Goal: Task Accomplishment & Management: Manage account settings

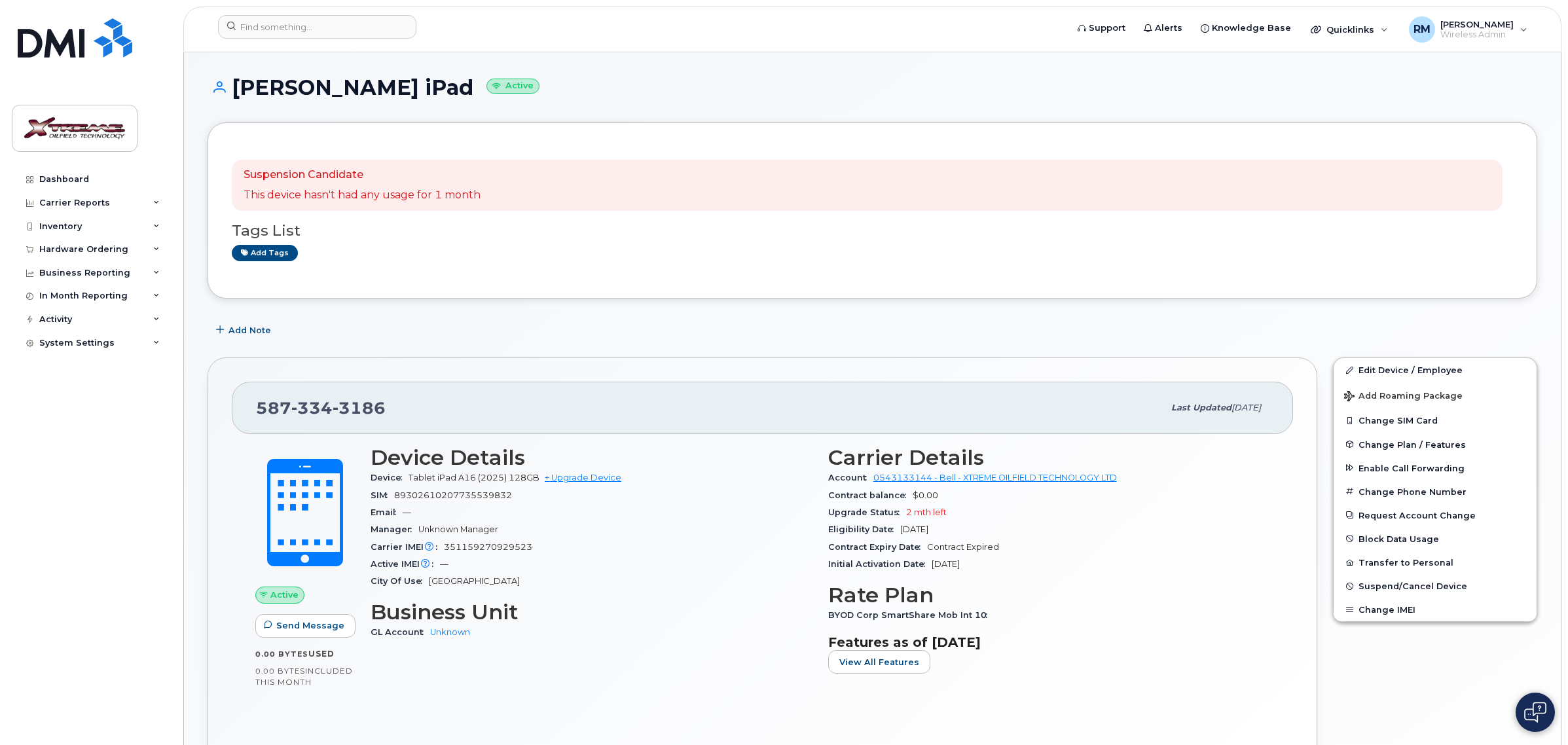
click at [61, 224] on div "Inventory" at bounding box center [61, 226] width 43 height 10
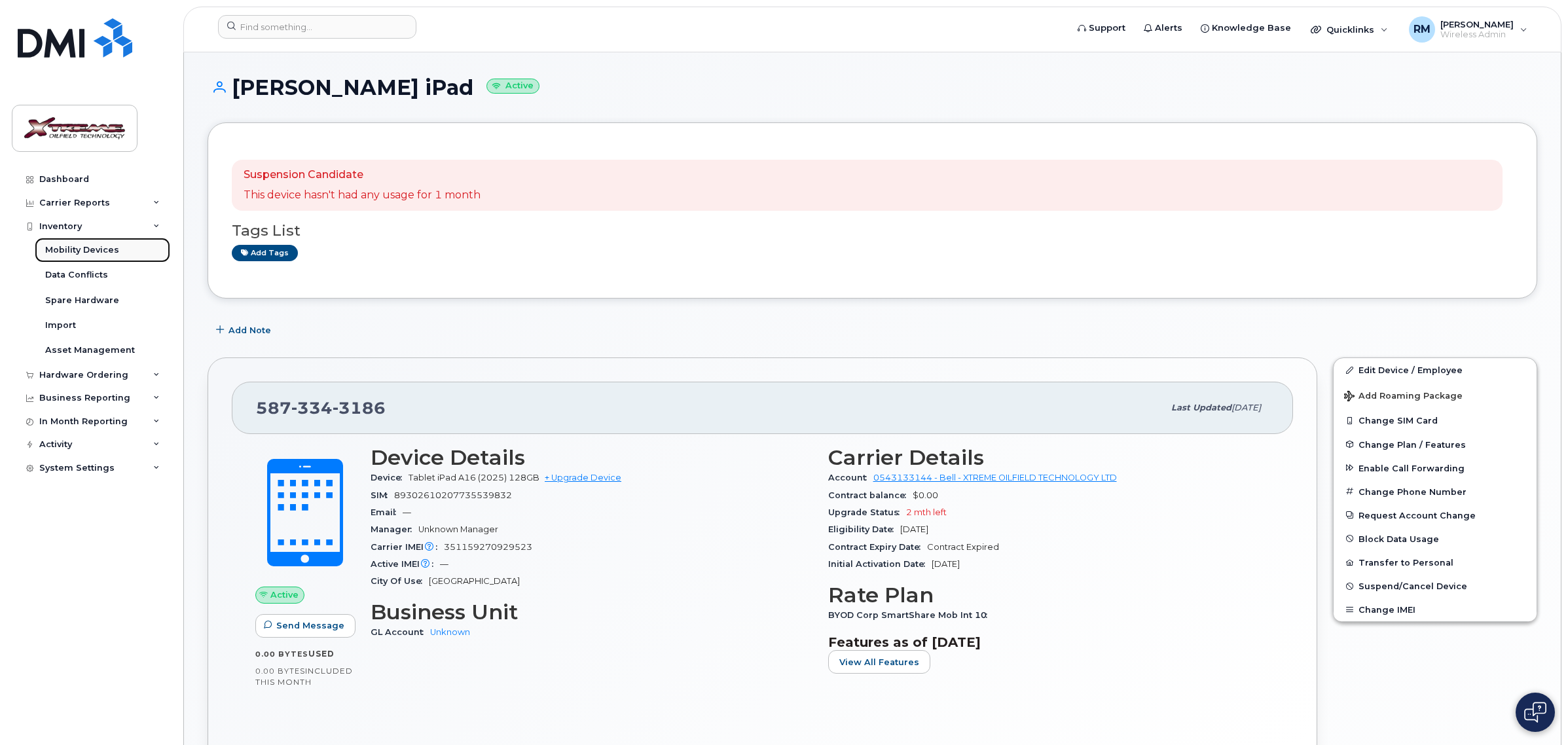
click at [80, 249] on div "Mobility Devices" at bounding box center [82, 250] width 74 height 12
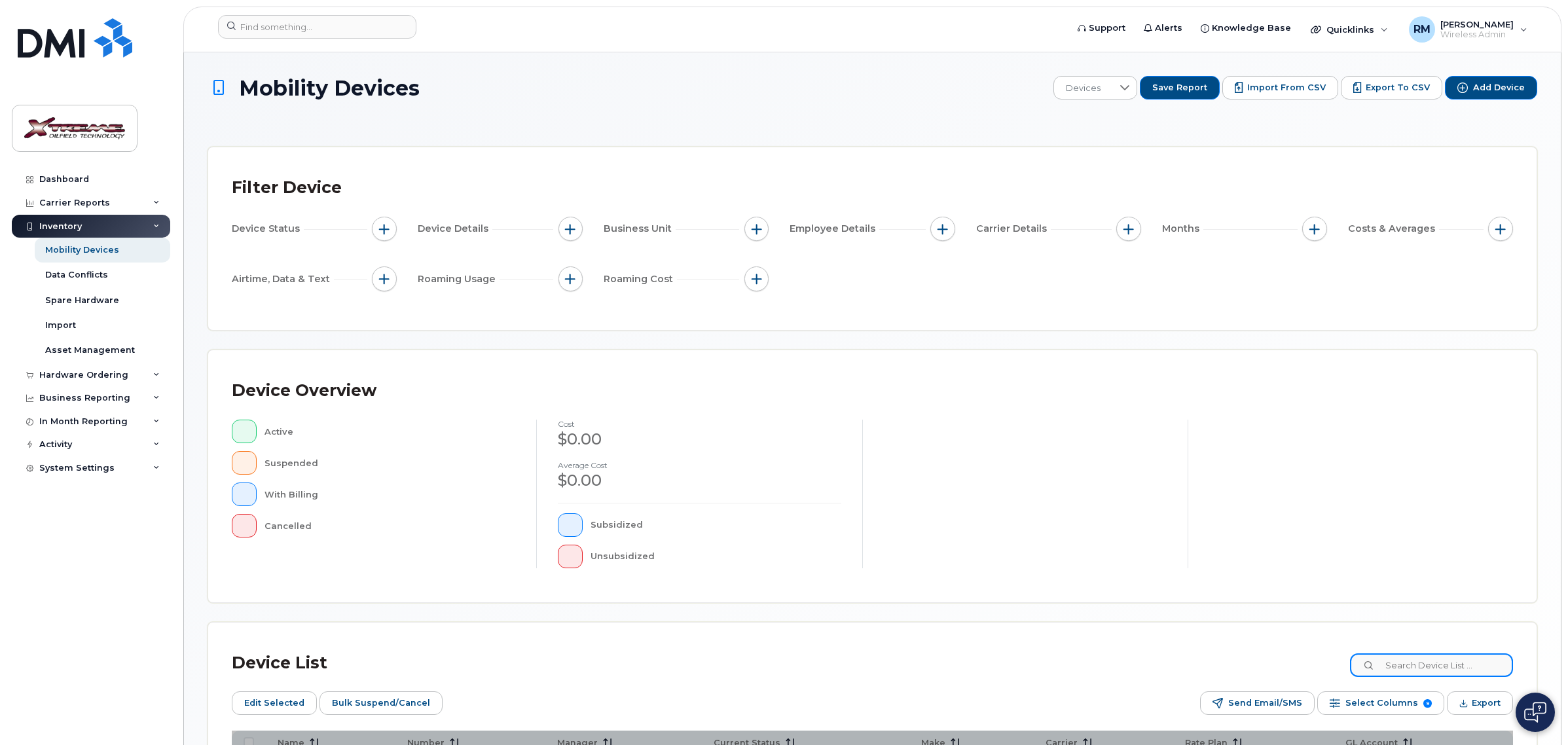
click at [1478, 671] on input at bounding box center [1432, 666] width 163 height 24
type input "2999"
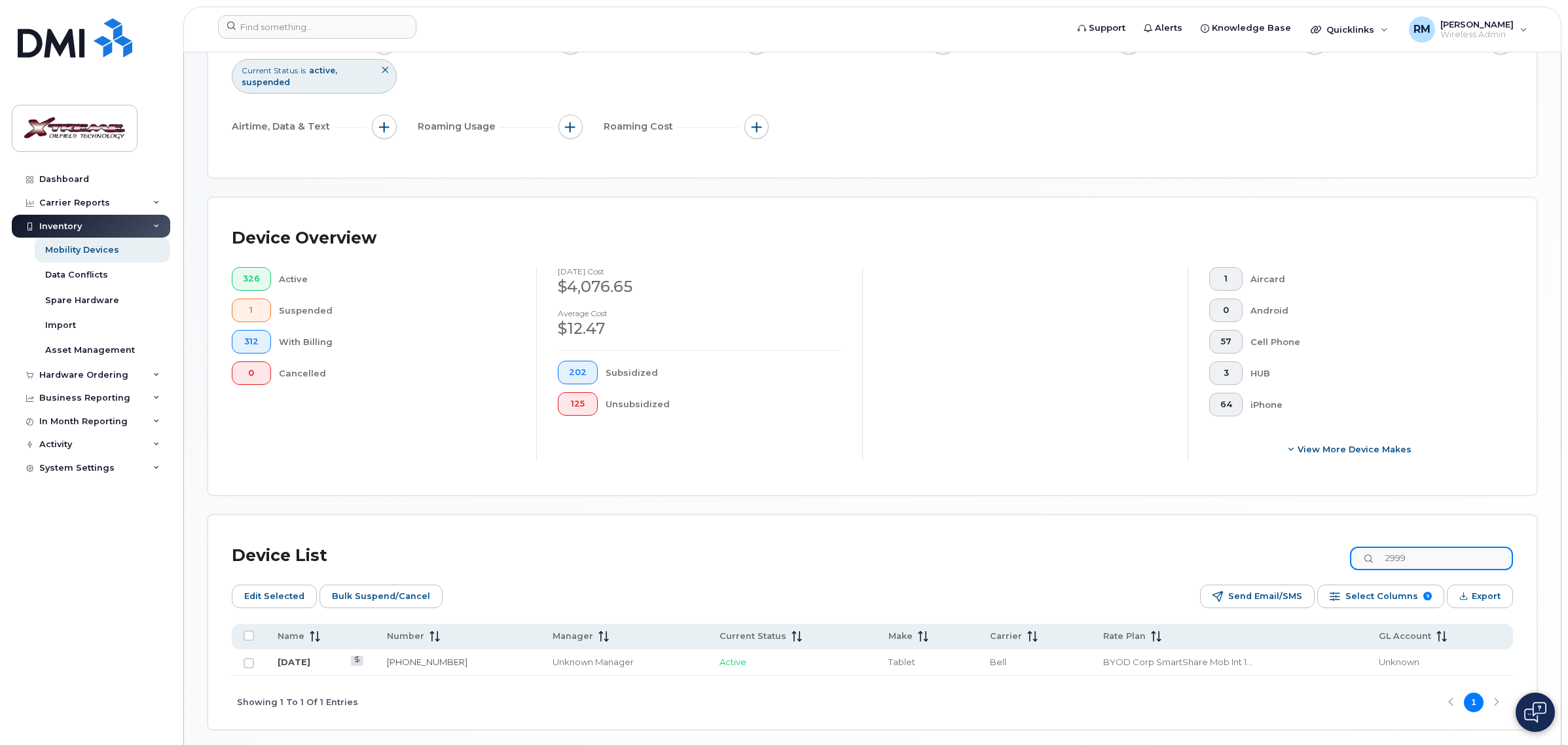
scroll to position [238, 0]
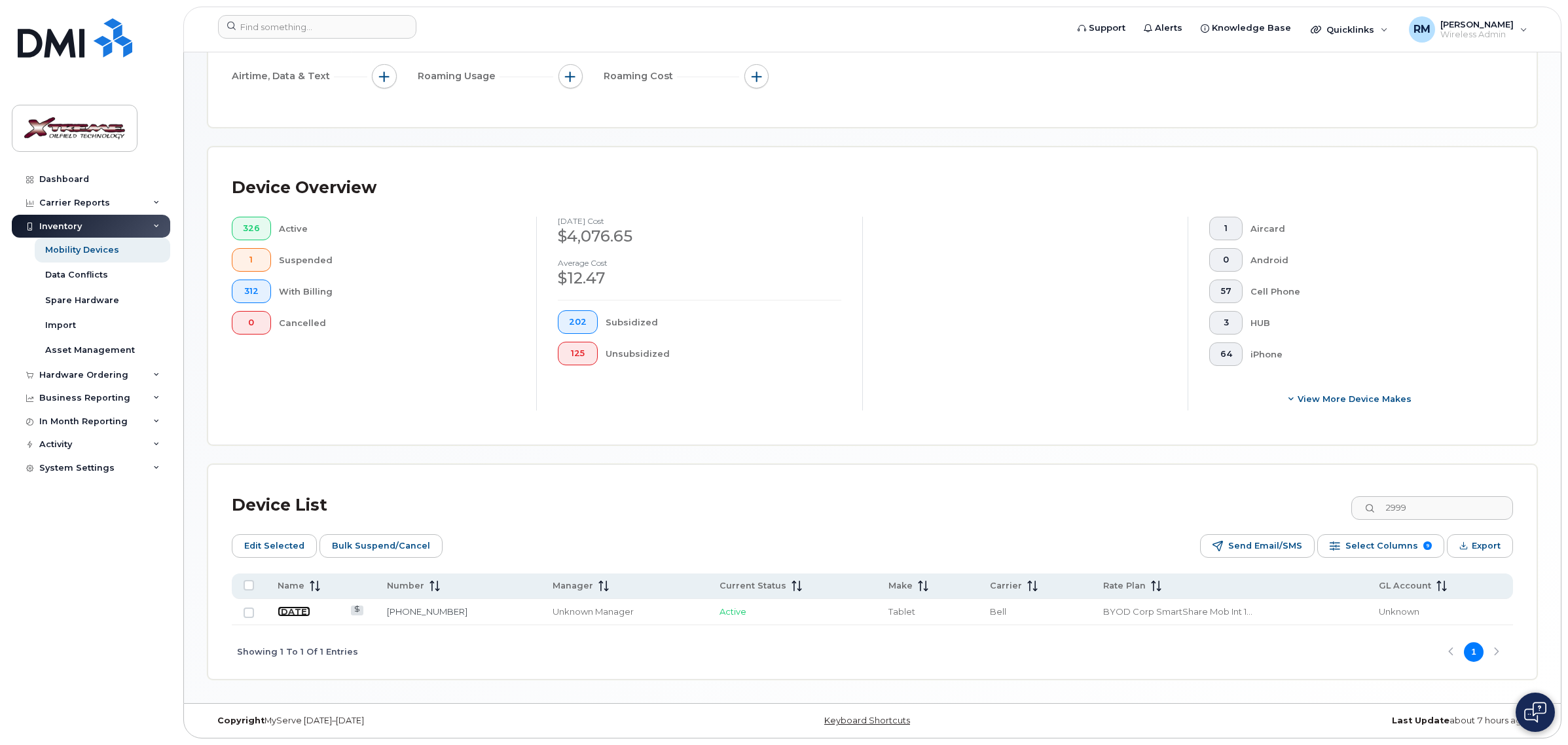
click at [286, 607] on link "[DATE]" at bounding box center [294, 611] width 33 height 10
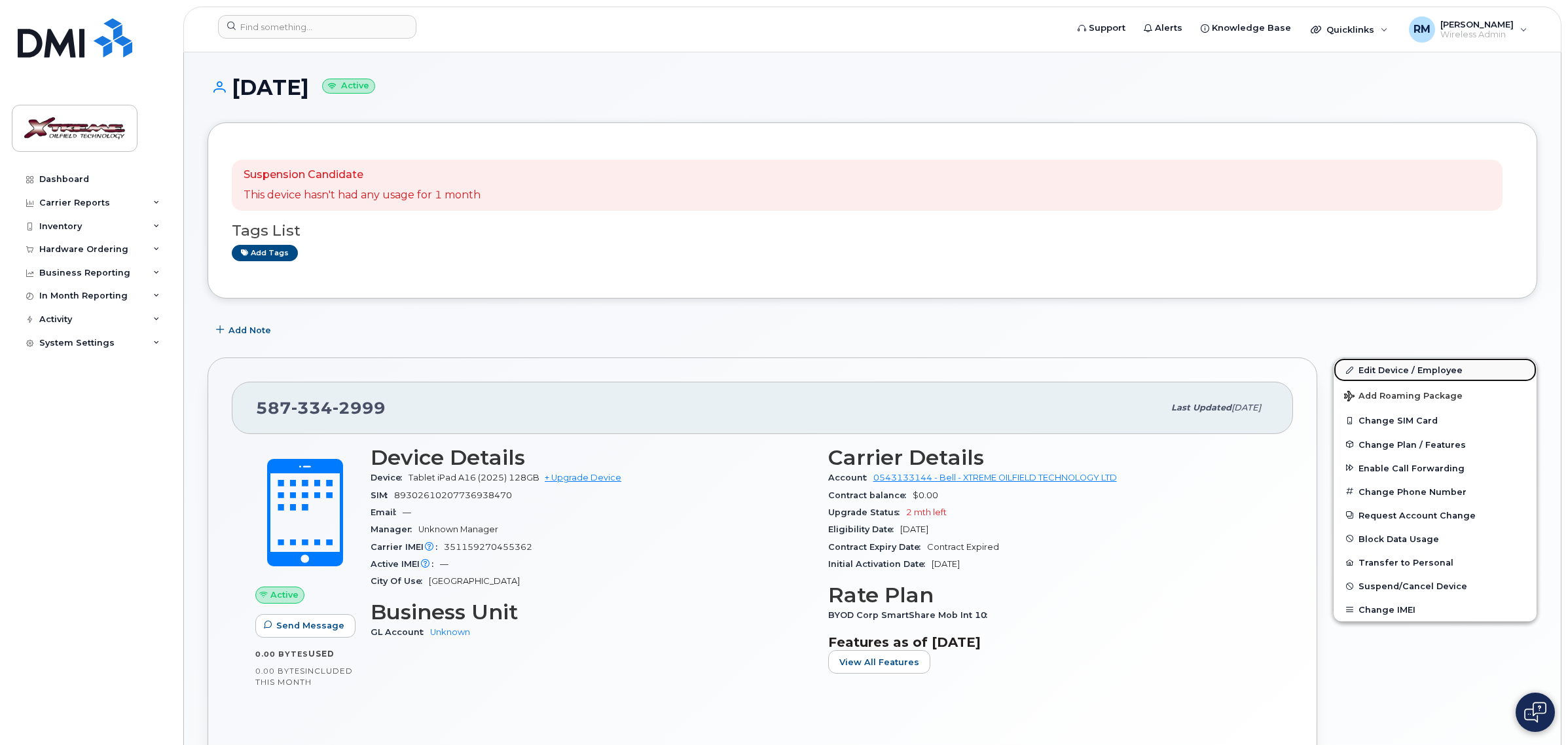
click at [1393, 374] on link "Edit Device / Employee" at bounding box center [1435, 370] width 203 height 24
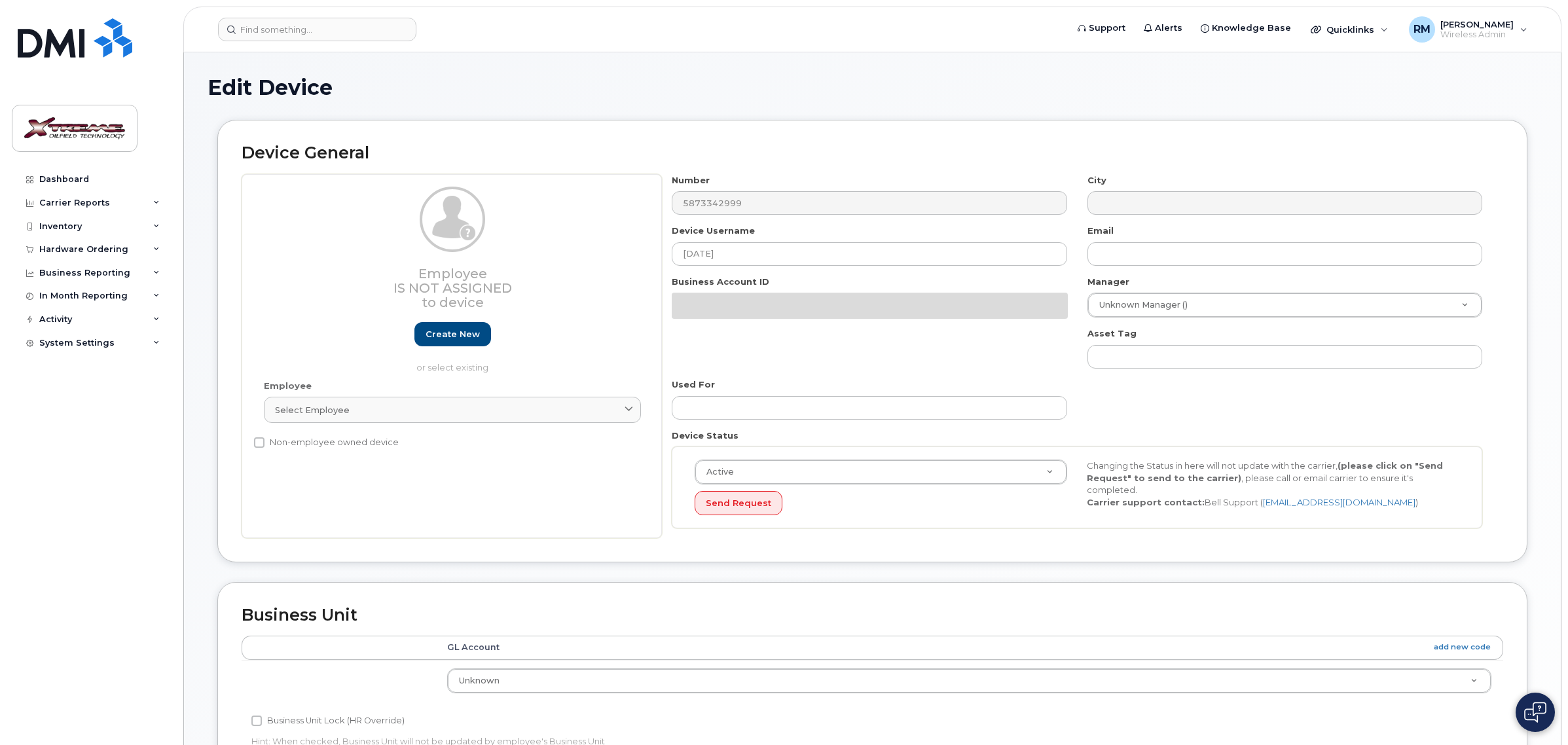
select select "4343095"
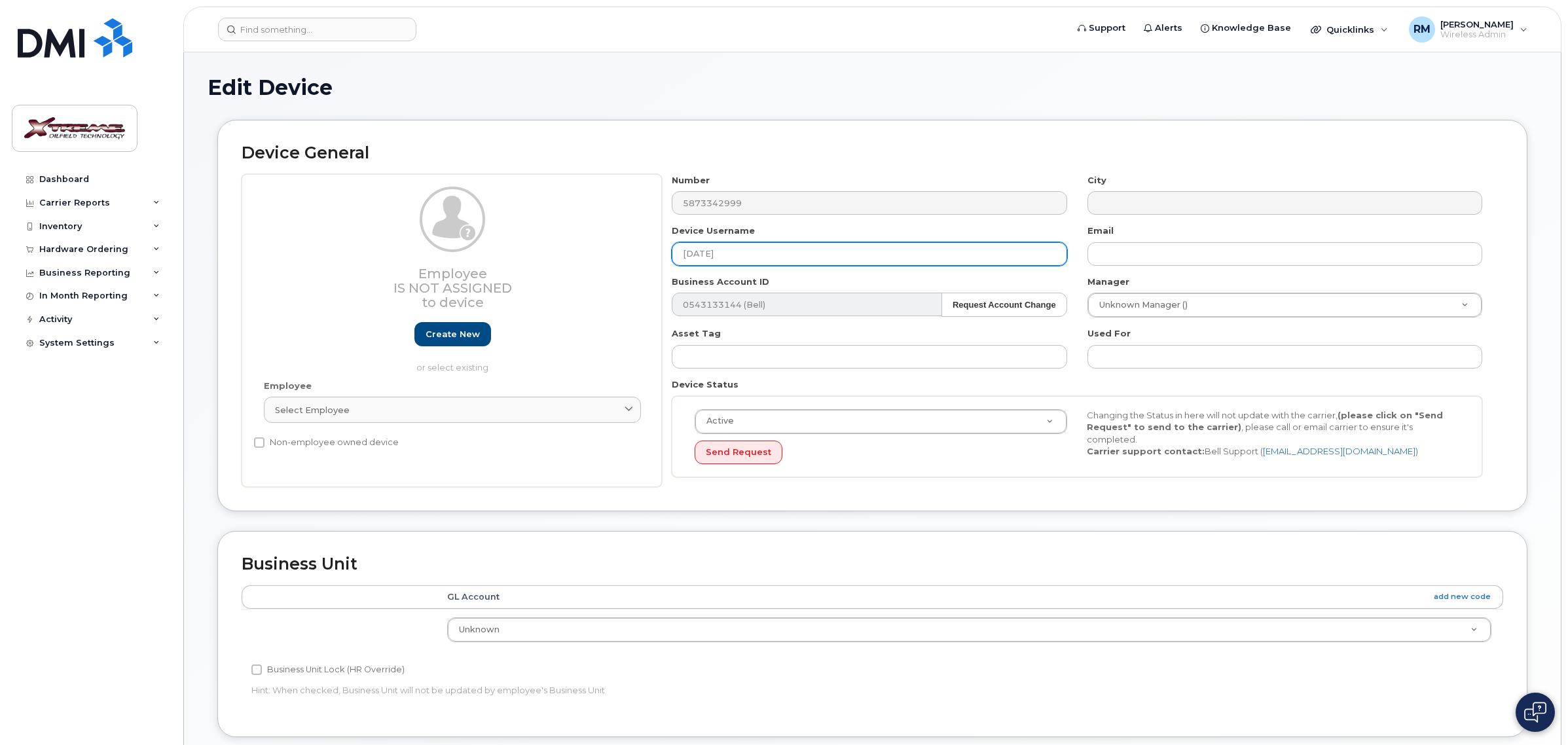
drag, startPoint x: 747, startPoint y: 257, endPoint x: 590, endPoint y: 240, distance: 157.9
click at [591, 240] on div "Employee Is not assigned to device Create new or select existing Employee Selec…" at bounding box center [872, 331] width 1262 height 313
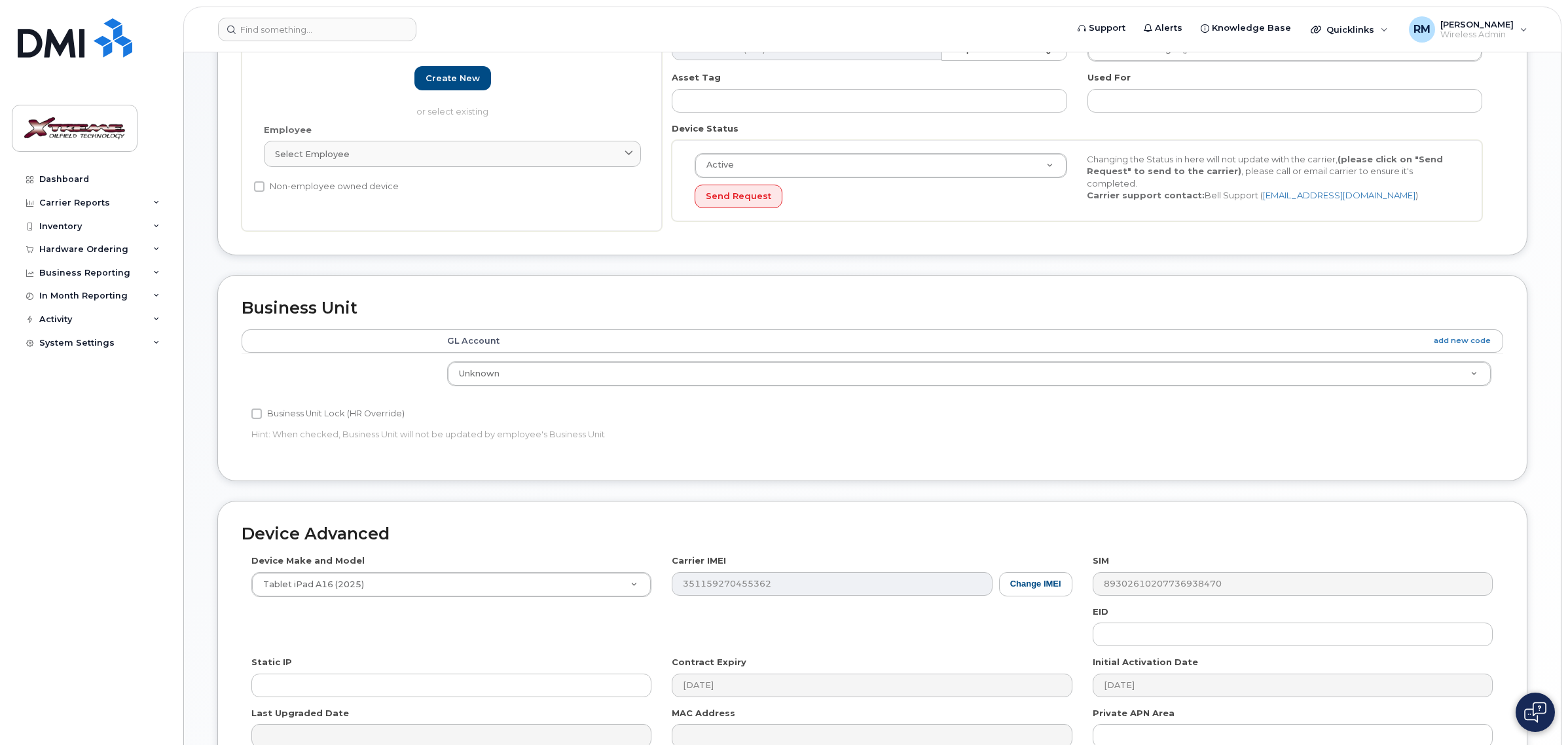
scroll to position [405, 0]
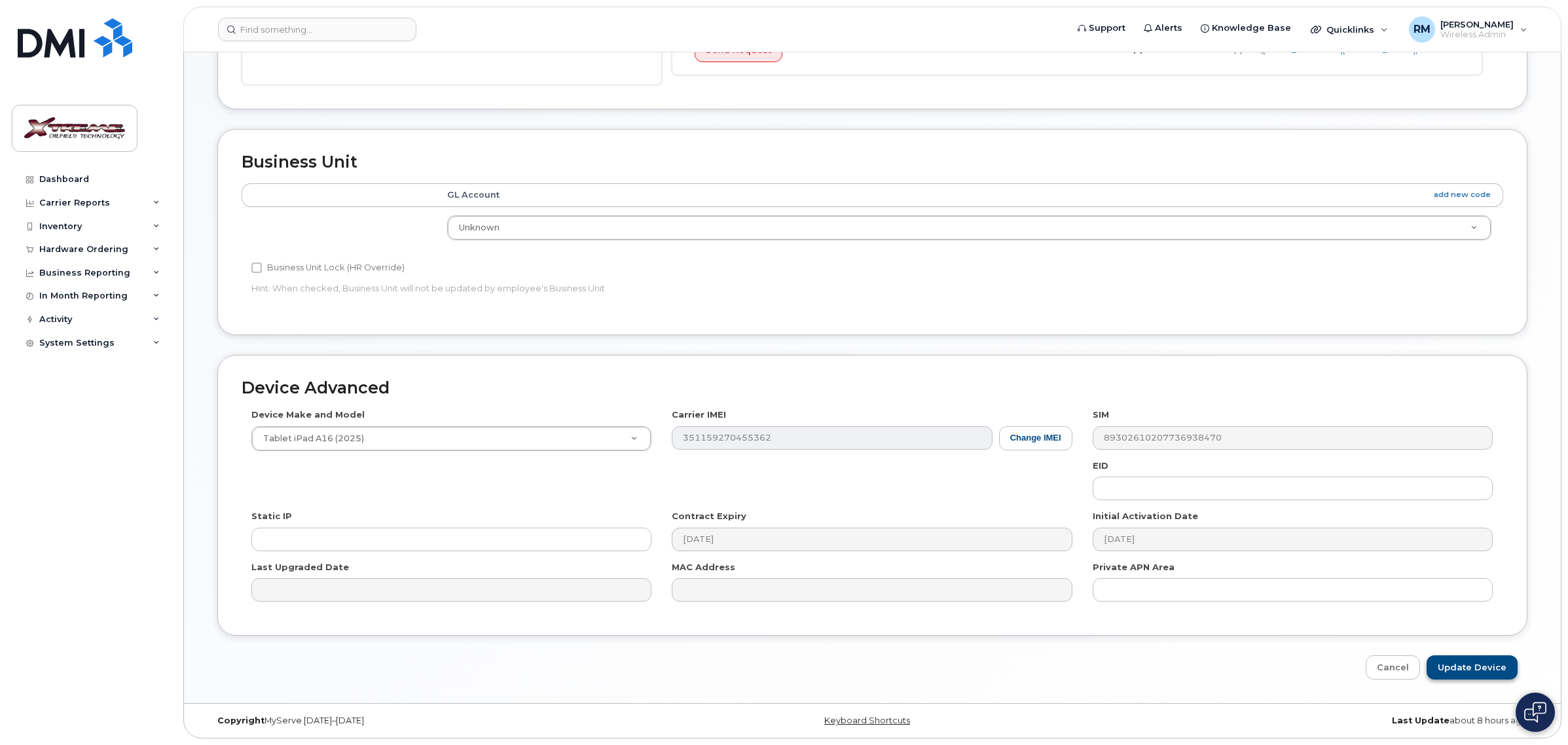
type input "[PERSON_NAME] iPad"
click at [1471, 668] on input "Update Device" at bounding box center [1472, 667] width 91 height 25
type input "Saving..."
